Goal: Understand process/instructions: Learn how to perform a task or action

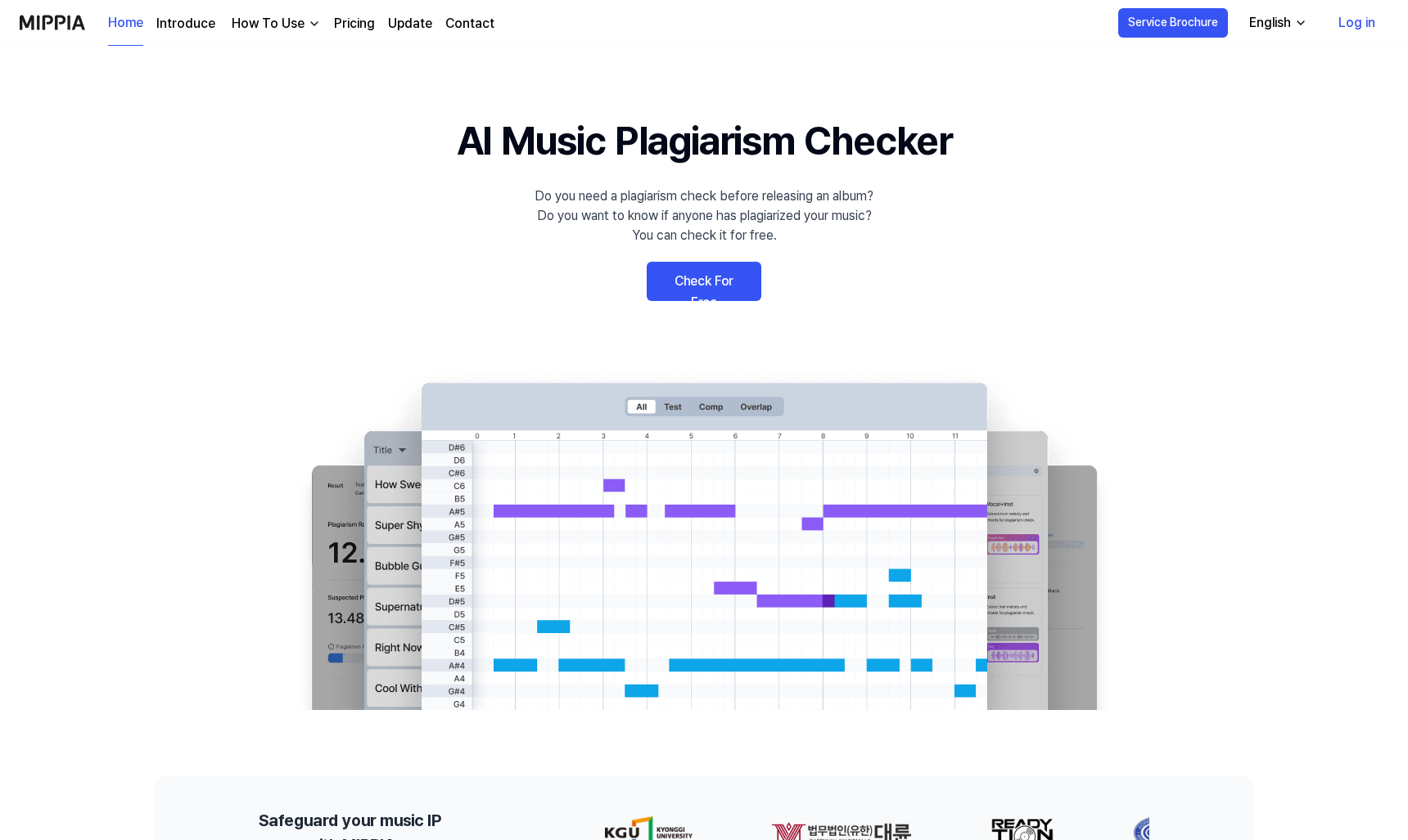
click at [708, 287] on link "Check For Free" at bounding box center [704, 281] width 115 height 39
click at [287, 25] on div "How To Use" at bounding box center [268, 24] width 79 height 20
click at [292, 27] on div "How To Use" at bounding box center [268, 24] width 79 height 20
click at [290, 57] on link "Plagiarism Checker" at bounding box center [272, 60] width 157 height 33
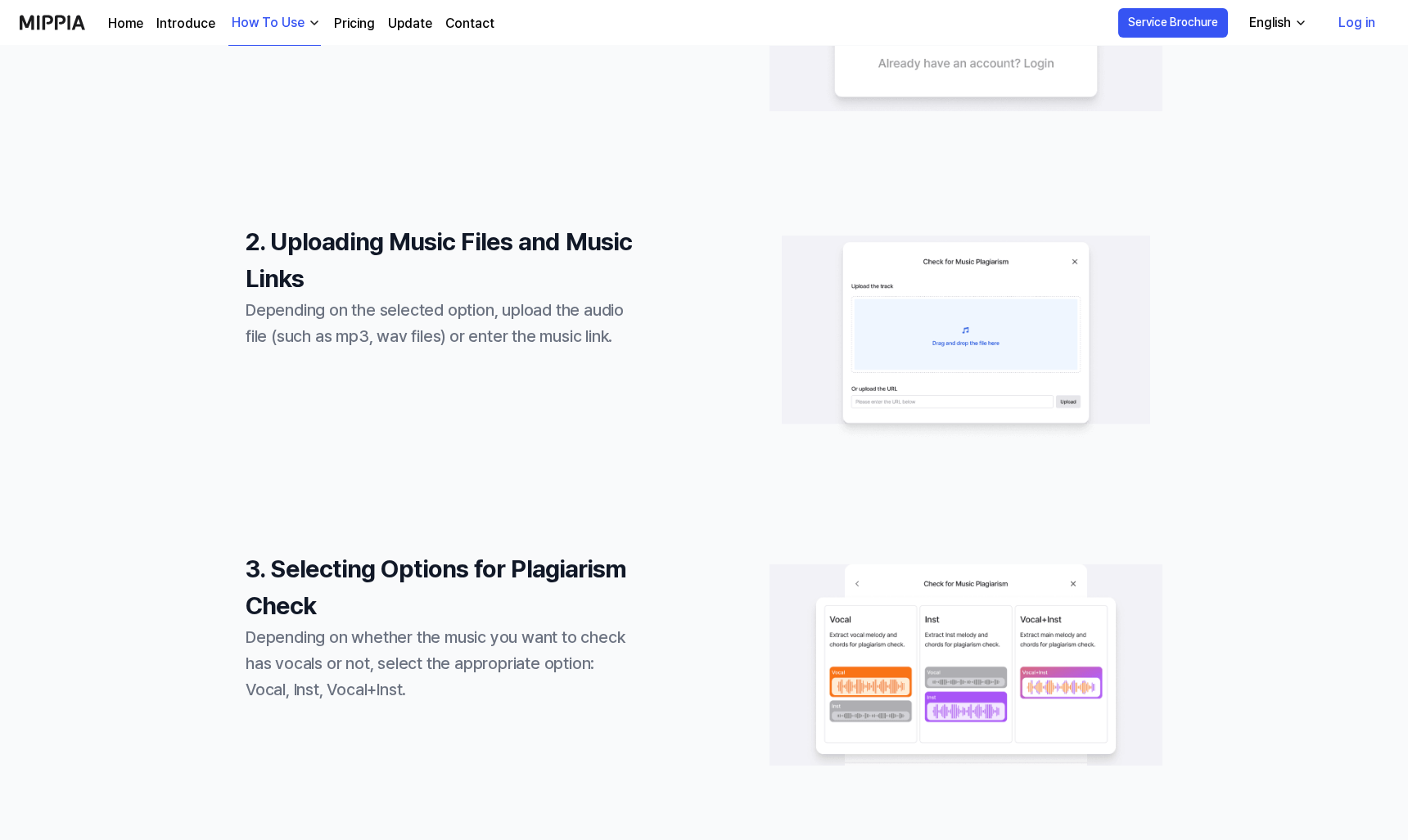
scroll to position [675, 0]
